Goal: Information Seeking & Learning: Check status

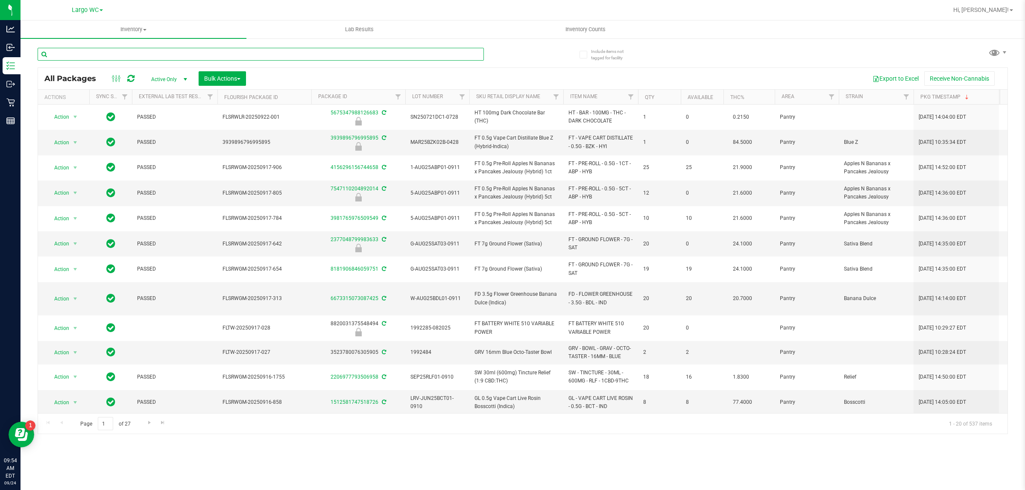
click at [120, 50] on input "text" at bounding box center [261, 54] width 446 height 13
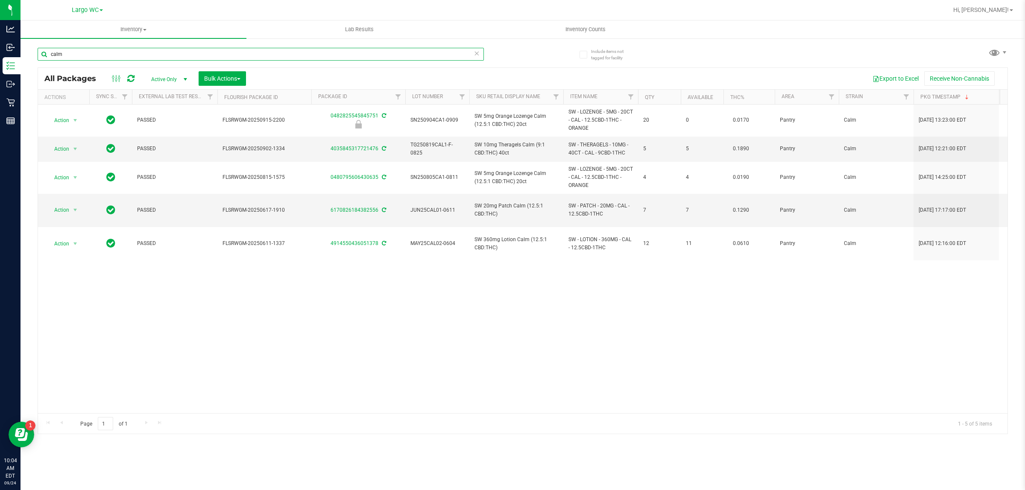
drag, startPoint x: 69, startPoint y: 57, endPoint x: 35, endPoint y: 56, distance: 33.7
click at [35, 56] on div "Include items not tagged for facility calm All Packages Active Only Active Only…" at bounding box center [522, 168] width 1004 height 260
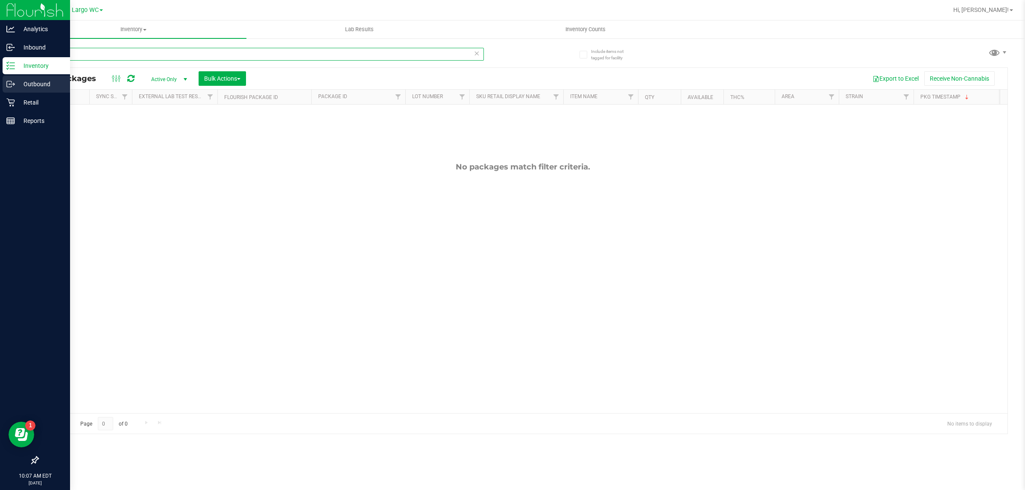
drag, startPoint x: 150, startPoint y: 48, endPoint x: 0, endPoint y: 82, distance: 153.7
click at [0, 82] on div "Analytics Inbound Inventory Outbound Retail Reports 10:07 AM EDT 09/24/2025 09/…" at bounding box center [512, 245] width 1025 height 490
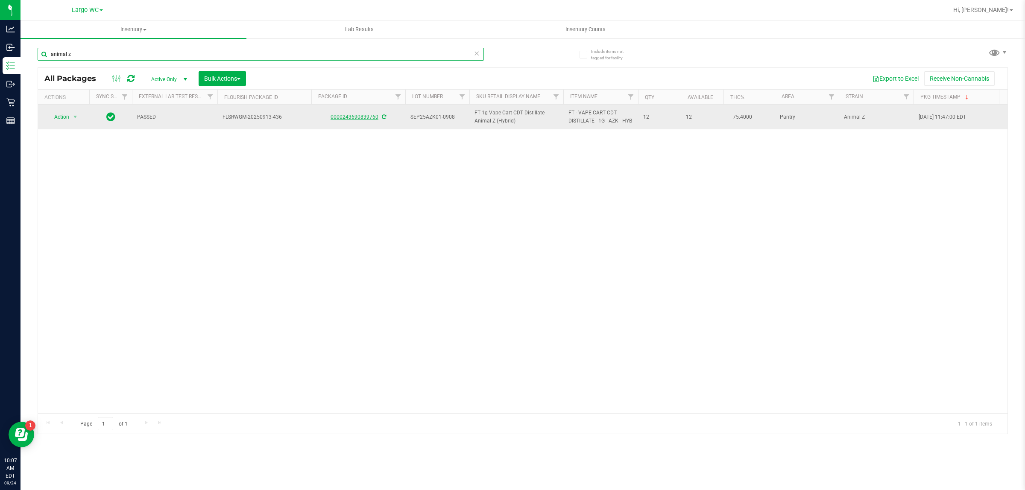
type input "animal z"
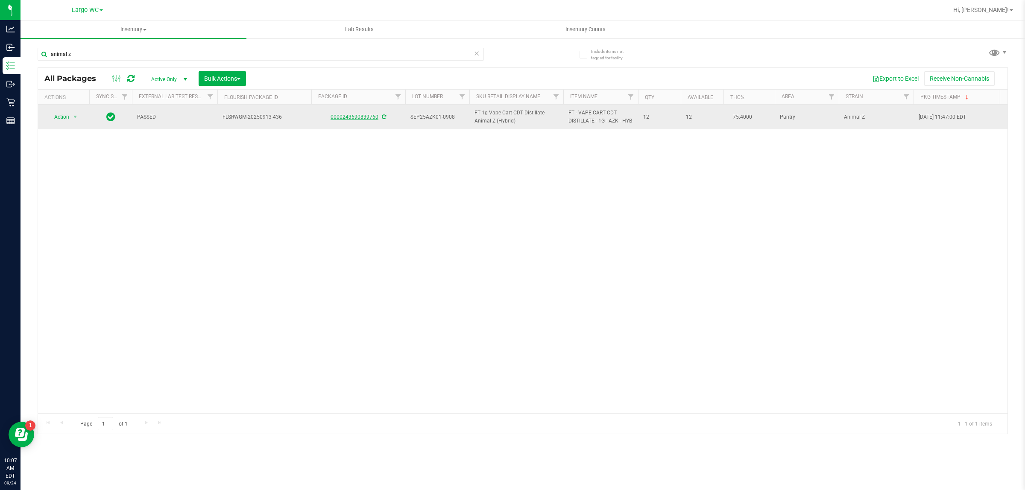
click at [349, 120] on link "0000243690839760" at bounding box center [354, 117] width 48 height 6
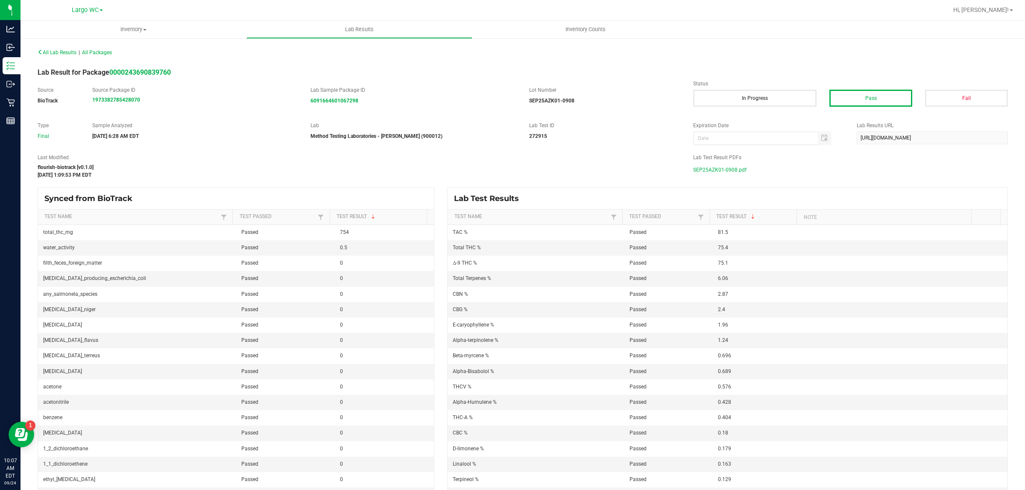
click at [730, 169] on span "SEP25AZK01-0908.pdf" at bounding box center [719, 170] width 53 height 13
